Goal: Task Accomplishment & Management: Manage account settings

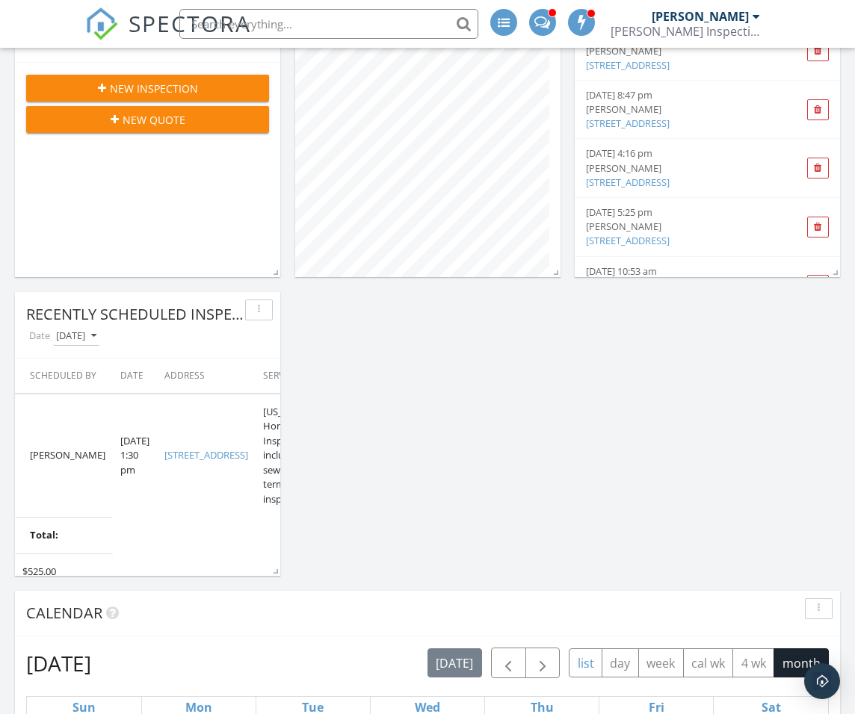
scroll to position [523, 0]
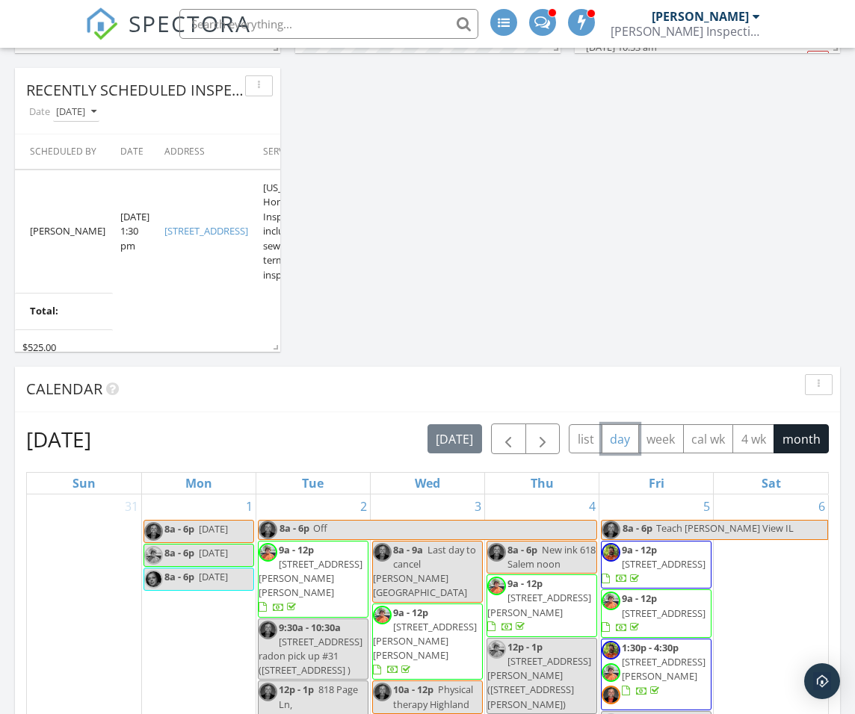
click at [621, 445] on button "day" at bounding box center [619, 438] width 37 height 29
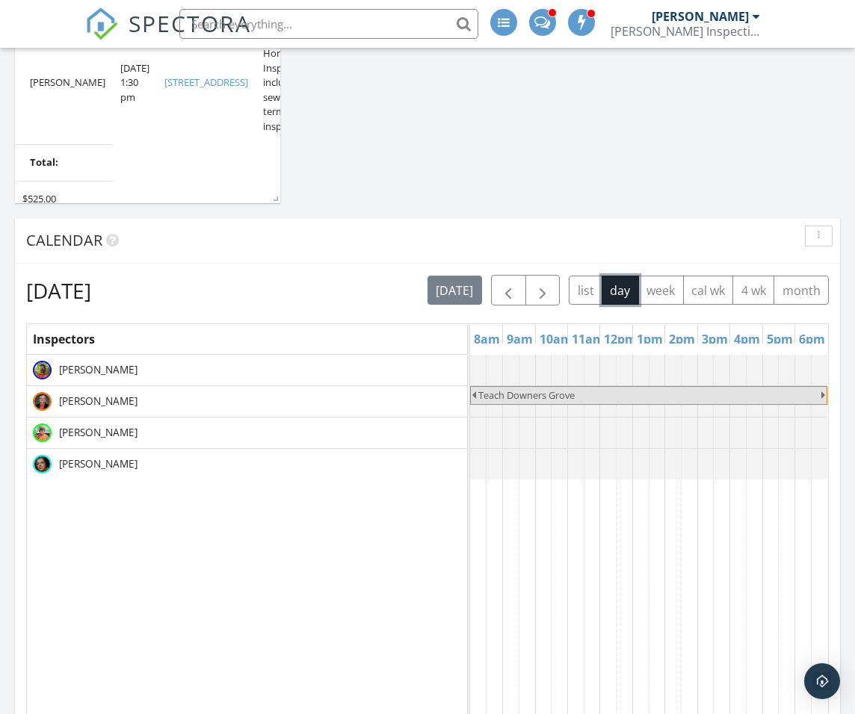
scroll to position [672, 0]
click at [548, 292] on span "button" at bounding box center [542, 290] width 18 height 18
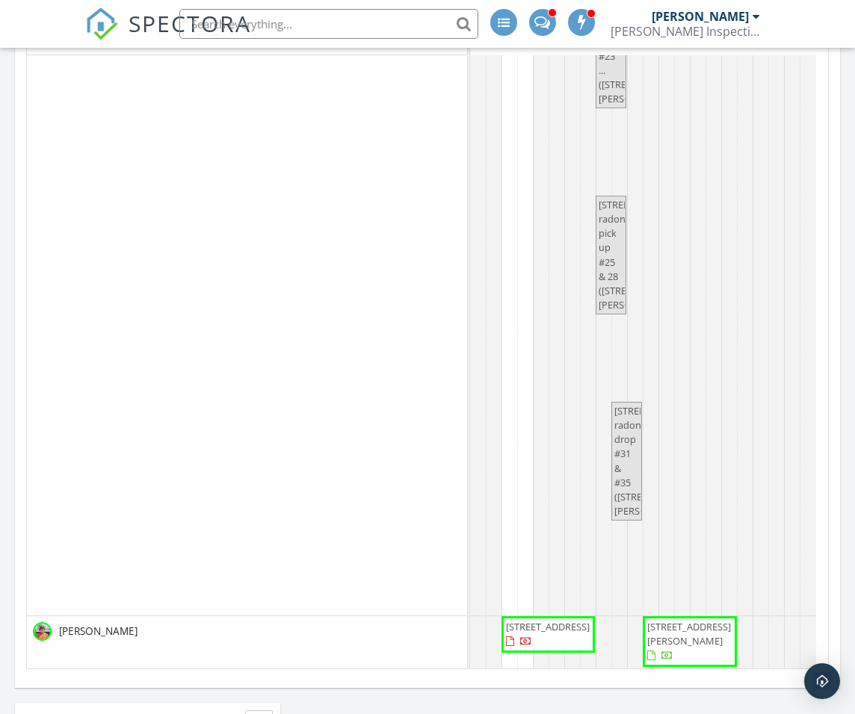
scroll to position [0, 0]
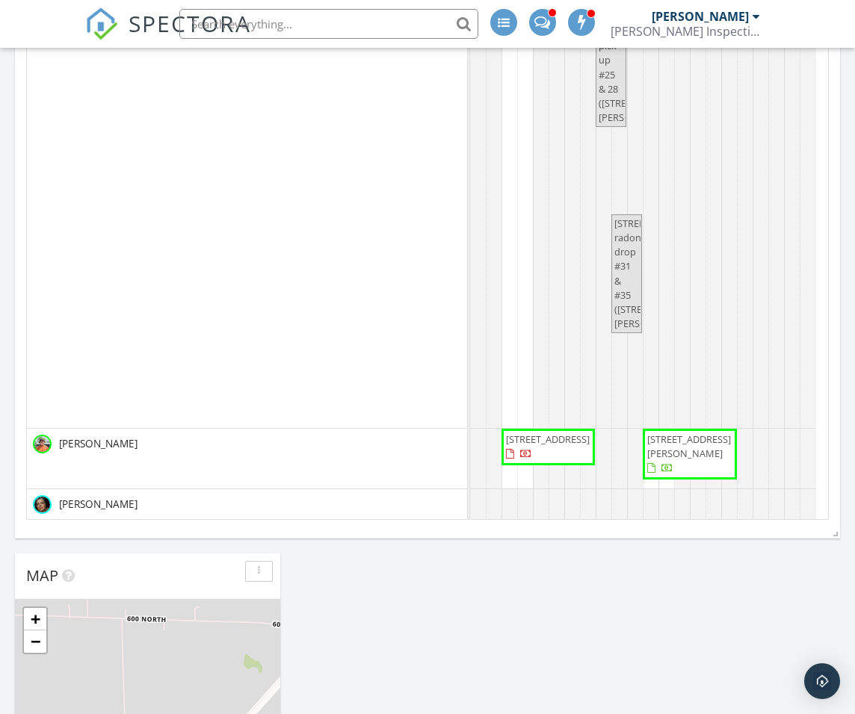
click at [683, 441] on span "831 Sheridan Ln, Waterloo 62298" at bounding box center [689, 447] width 84 height 28
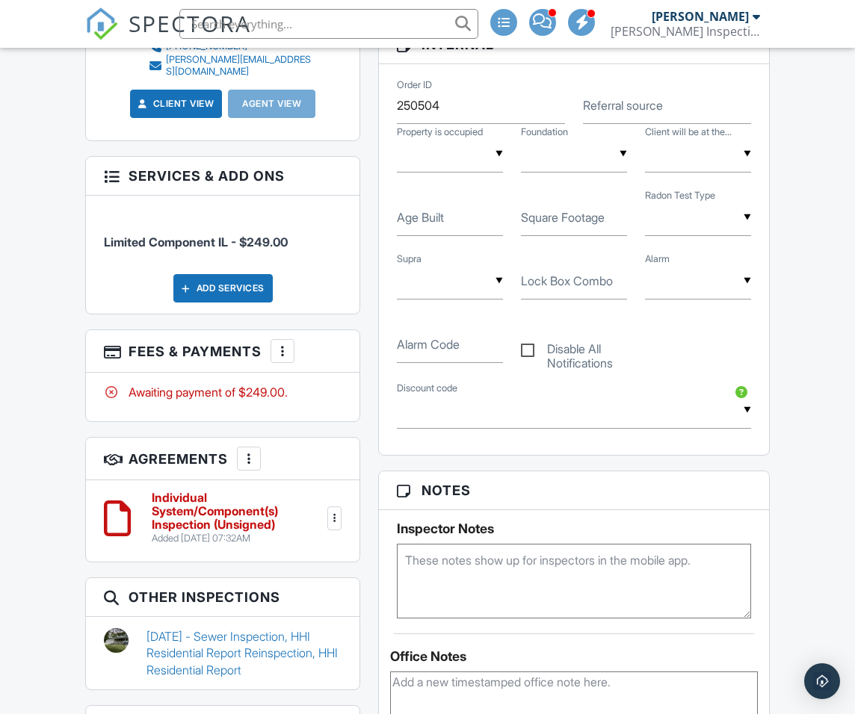
scroll to position [747, 0]
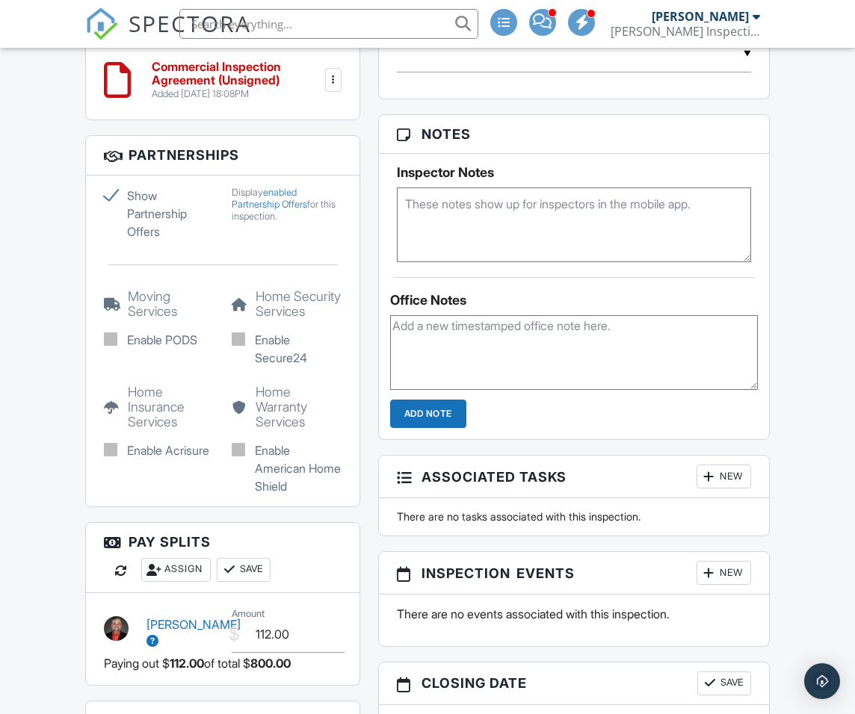
scroll to position [1270, 0]
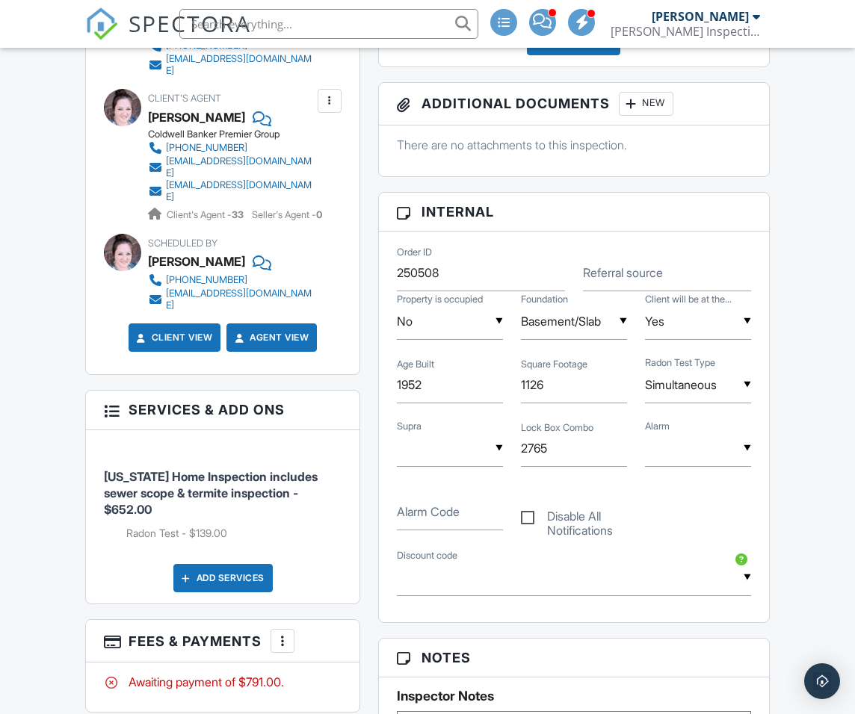
scroll to position [672, 0]
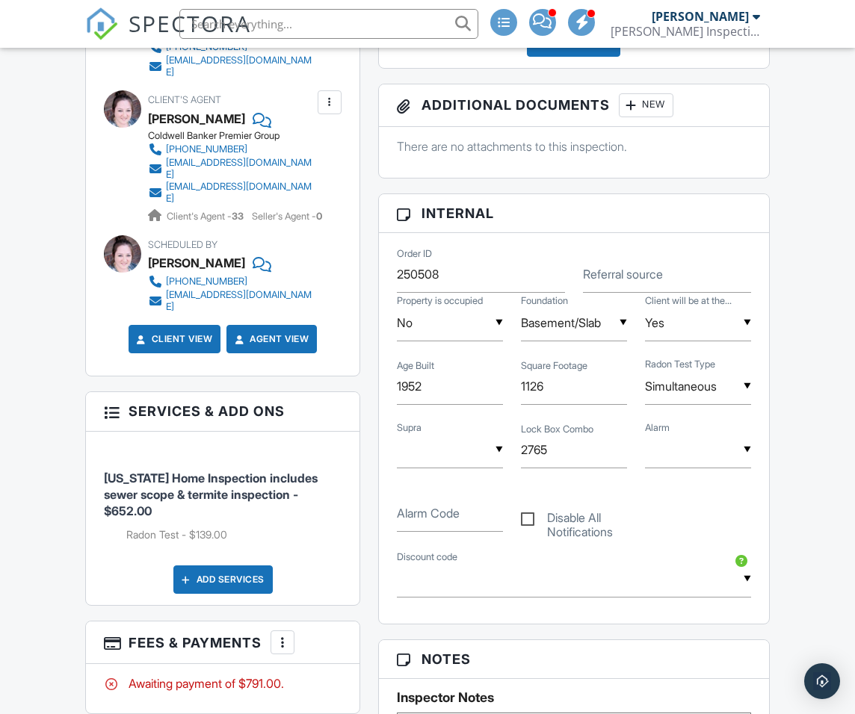
click at [700, 27] on div "[PERSON_NAME] Inspections" at bounding box center [684, 31] width 149 height 15
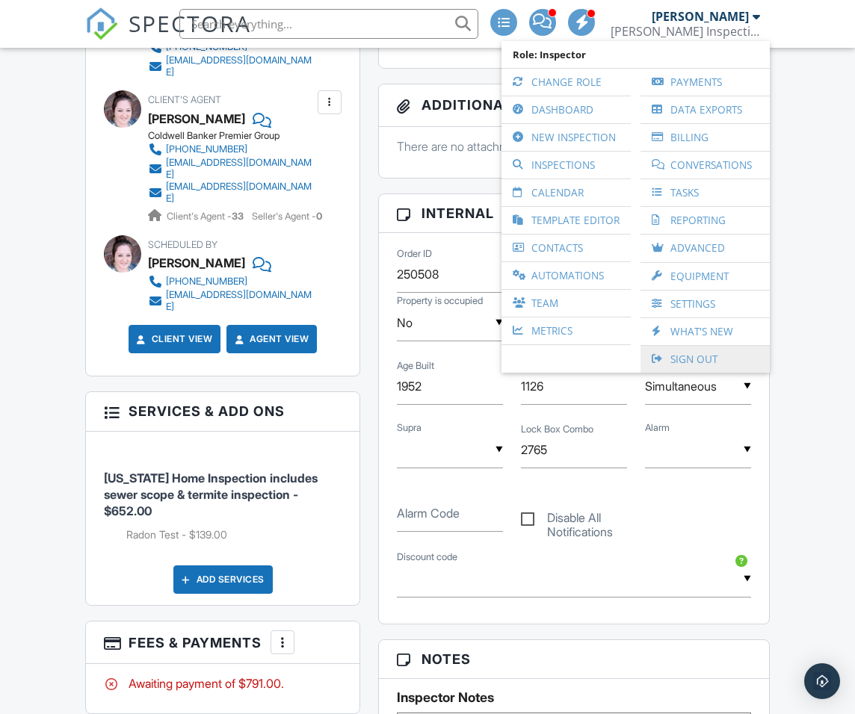
click at [693, 351] on link "Sign Out" at bounding box center [705, 359] width 114 height 27
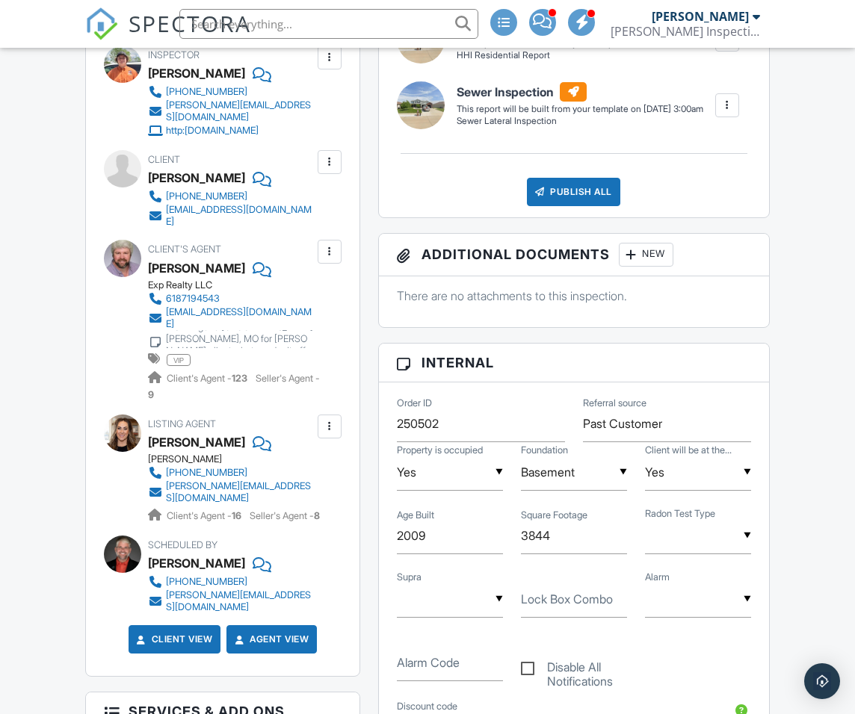
scroll to position [822, 0]
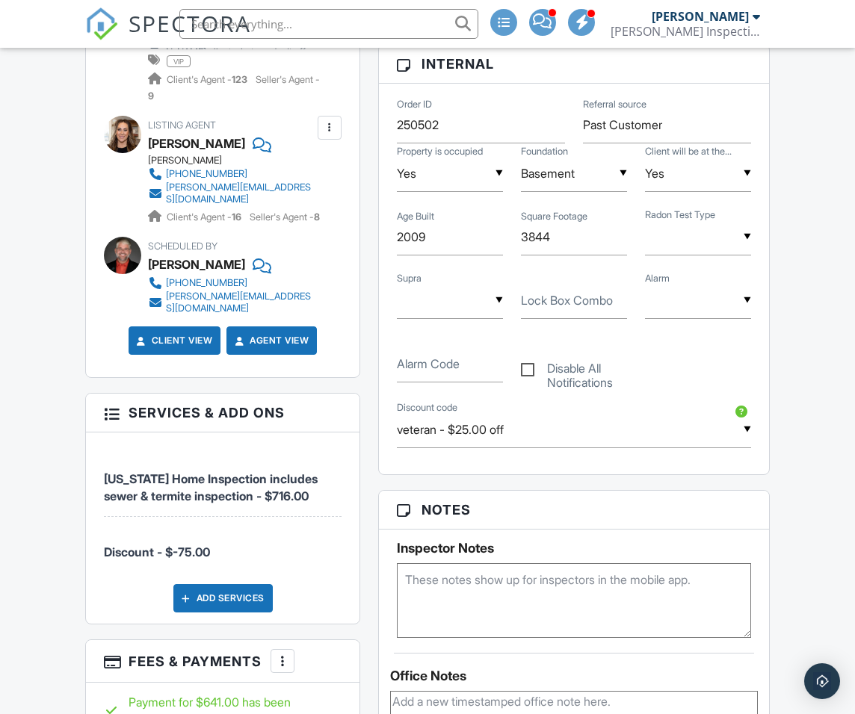
click at [437, 314] on input "text" at bounding box center [450, 300] width 106 height 37
click at [440, 396] on span "Yes" at bounding box center [433, 377] width 43 height 37
type input "Yes"
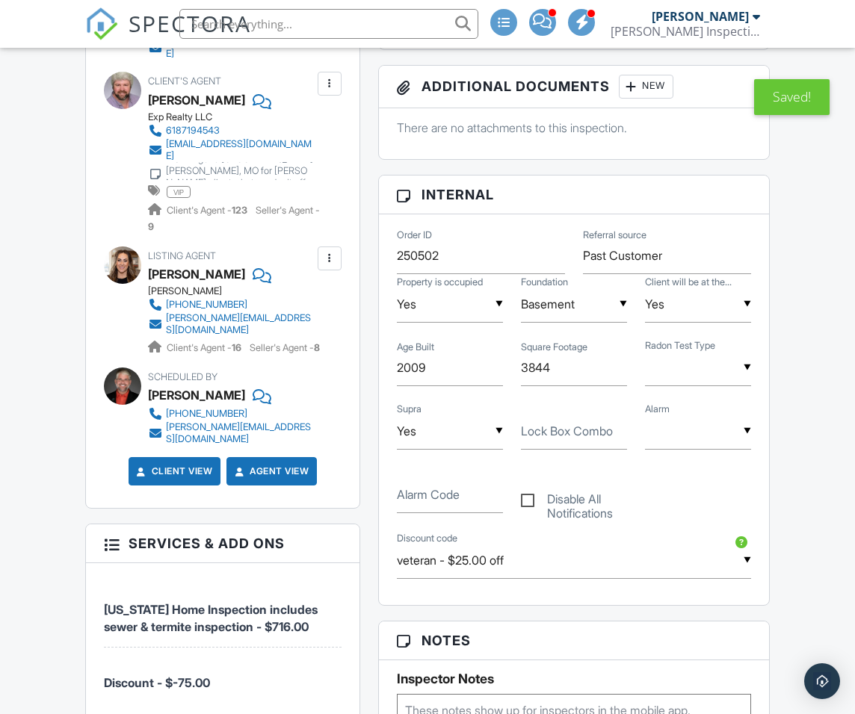
scroll to position [672, 0]
